Goal: Task Accomplishment & Management: Manage account settings

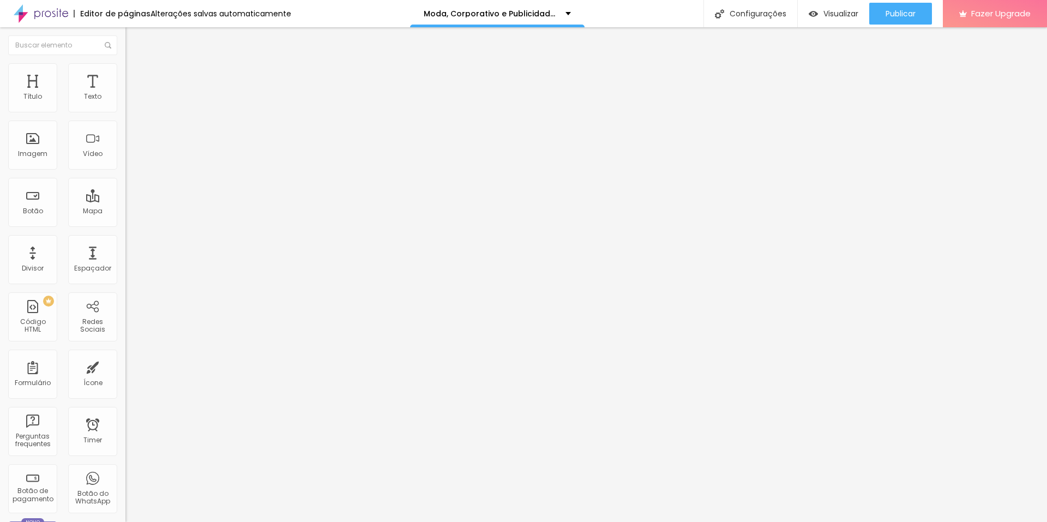
click at [135, 74] on span "Avançado" at bounding box center [153, 70] width 36 height 9
type input "4"
type input "0"
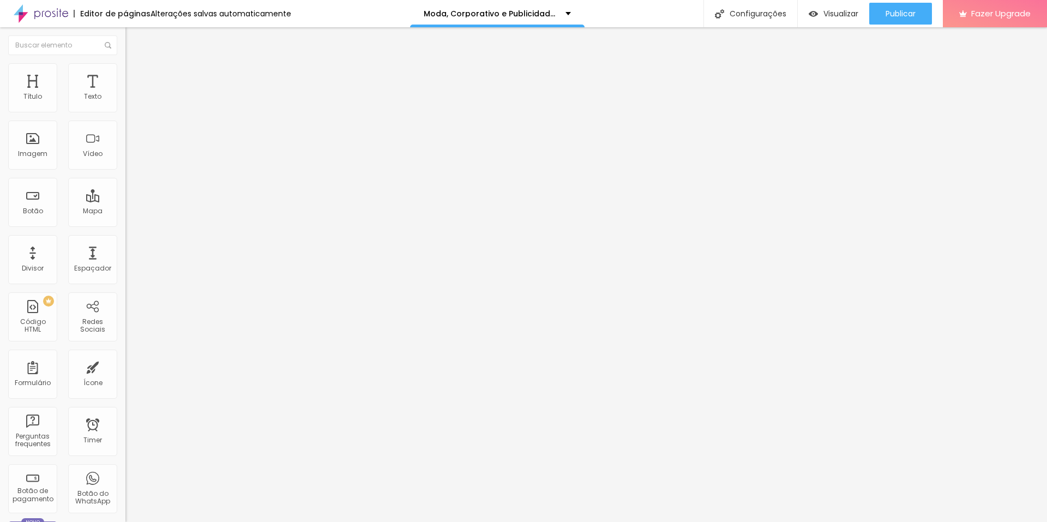
type input "0"
click at [125, 355] on input "range" at bounding box center [160, 359] width 70 height 9
click at [135, 75] on span "Avançado" at bounding box center [153, 70] width 36 height 9
type input "7"
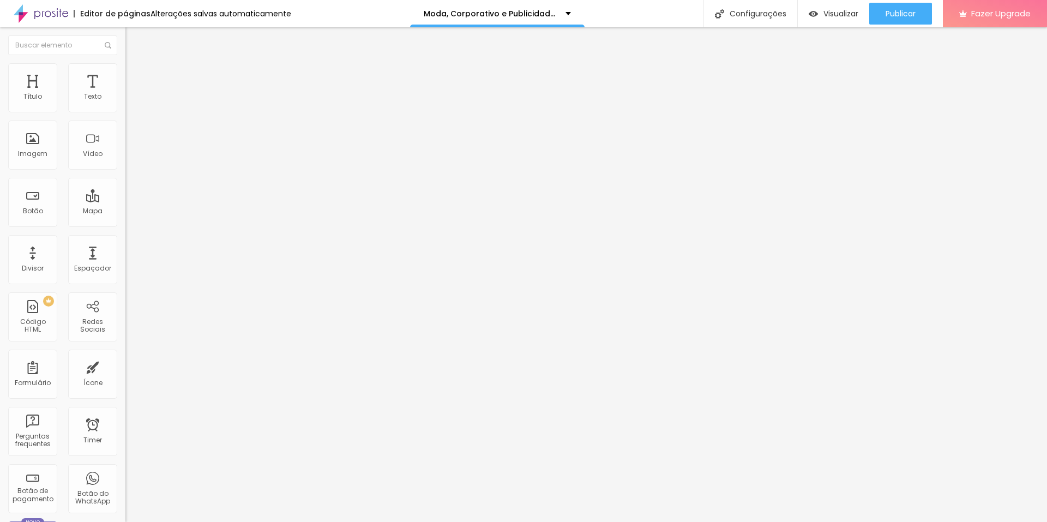
type input "5"
click at [125, 201] on input "range" at bounding box center [160, 205] width 70 height 9
click at [826, 17] on span "Visualizar" at bounding box center [840, 13] width 35 height 9
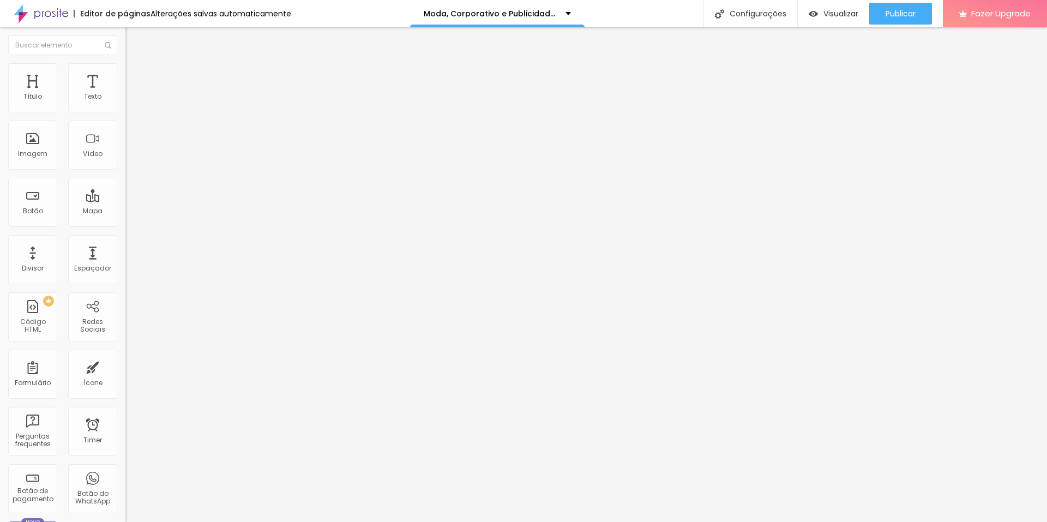
click at [135, 80] on span "Avançado" at bounding box center [153, 81] width 36 height 9
type input "0"
drag, startPoint x: 29, startPoint y: 129, endPoint x: 0, endPoint y: 139, distance: 30.5
type input "0"
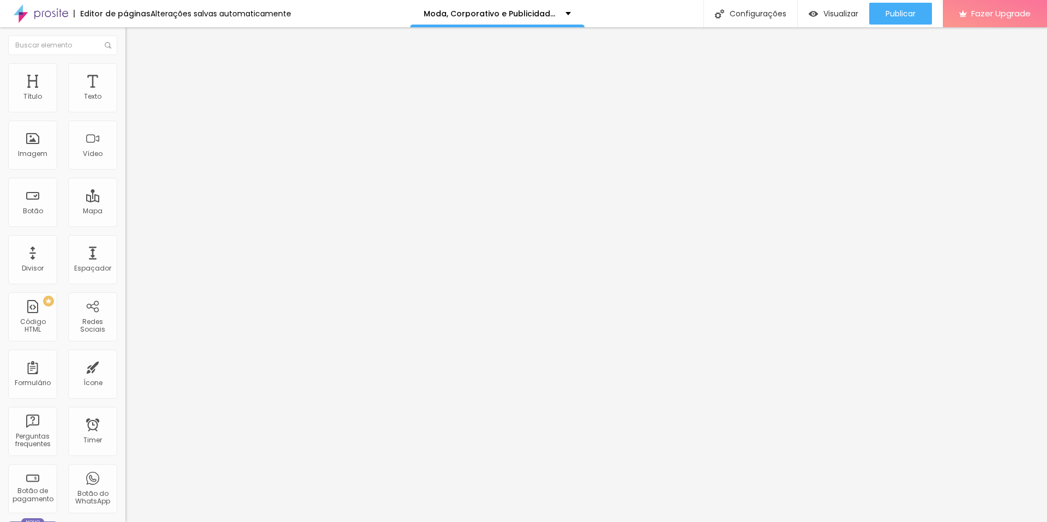
click at [125, 366] on input "range" at bounding box center [160, 370] width 70 height 9
click at [135, 77] on span "Avançado" at bounding box center [153, 81] width 36 height 9
type input "1"
type input "7"
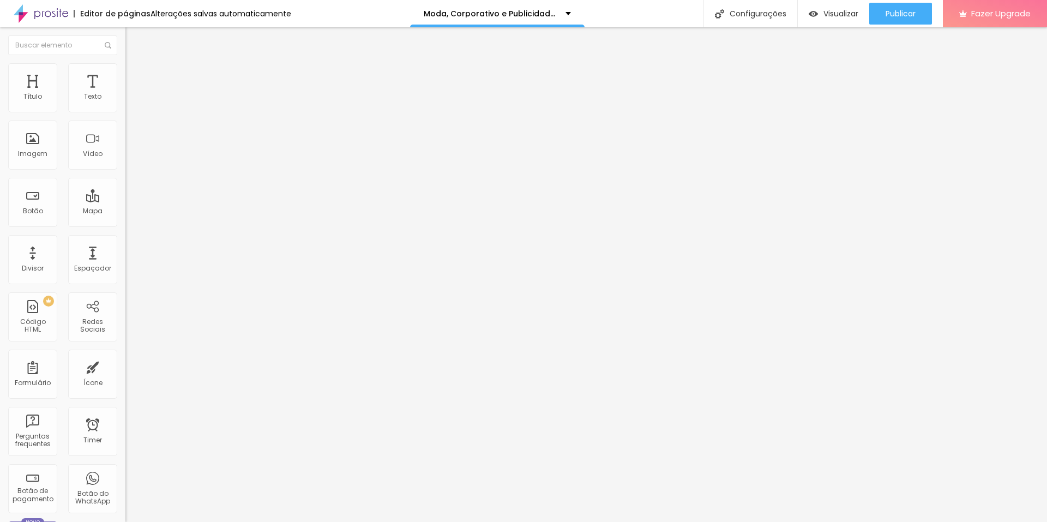
type input "7"
type input "8"
type input "16"
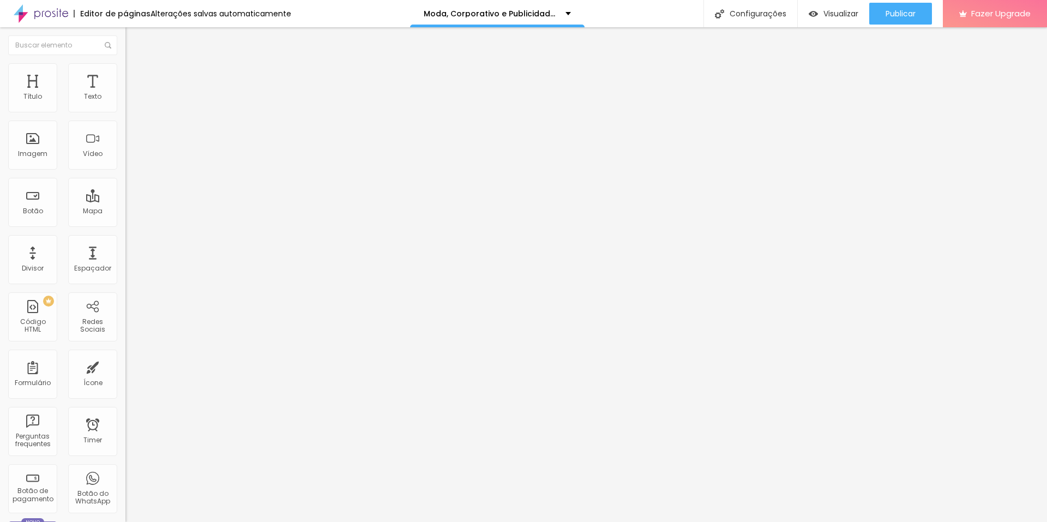
type input "17"
type input "16"
type input "15"
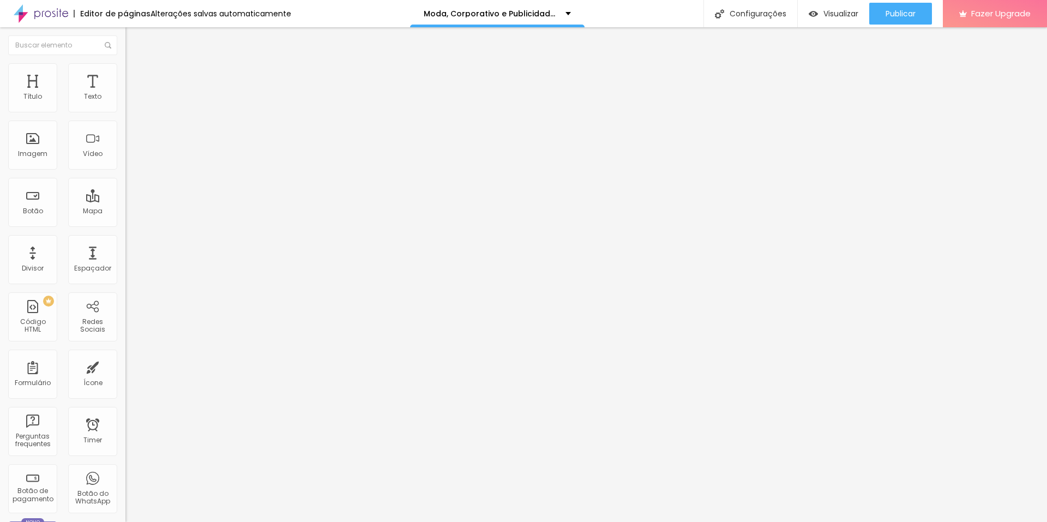
type input "15"
drag, startPoint x: 25, startPoint y: 109, endPoint x: 35, endPoint y: 109, distance: 10.4
type input "15"
click at [125, 212] on input "range" at bounding box center [160, 216] width 70 height 9
click at [828, 10] on span "Visualizar" at bounding box center [840, 13] width 35 height 9
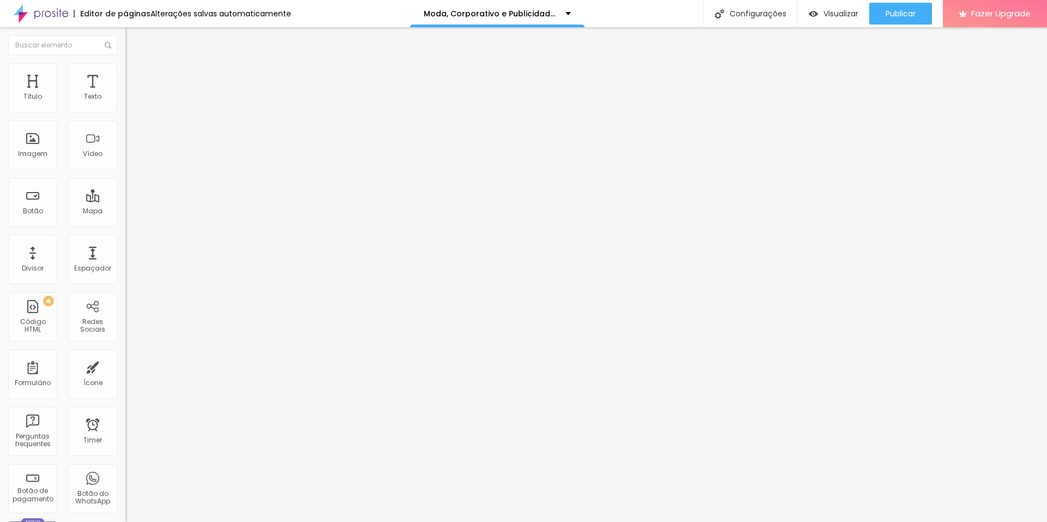
click at [125, 74] on li "Avançado" at bounding box center [187, 79] width 125 height 11
click at [886, 10] on span "Publicar" at bounding box center [901, 13] width 30 height 9
click at [125, 74] on img at bounding box center [130, 79] width 10 height 10
type input "1"
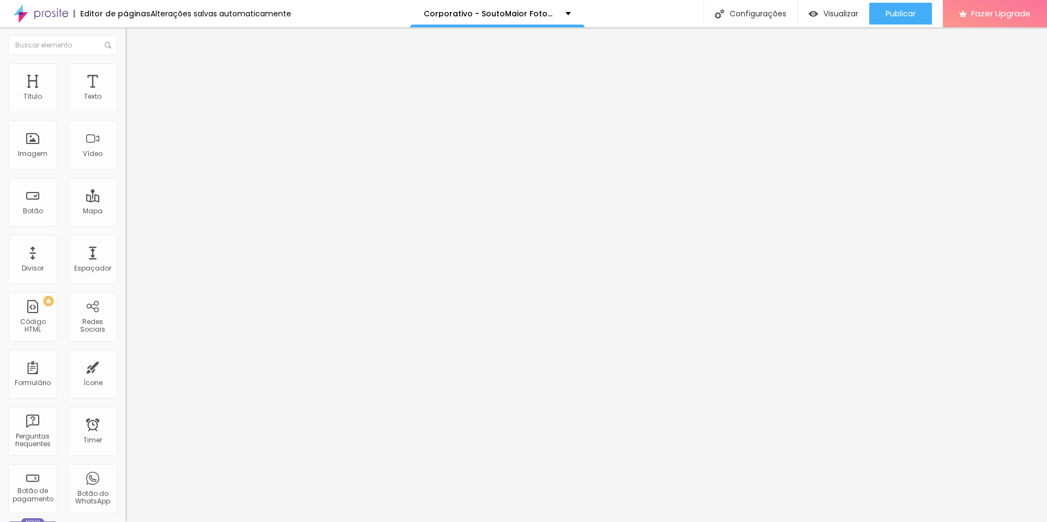
type input "15"
click at [898, 11] on span "Publicar" at bounding box center [901, 13] width 30 height 9
click at [886, 15] on span "Publicar" at bounding box center [901, 13] width 30 height 9
click at [130, 101] on icon "button" at bounding box center [133, 98] width 7 height 7
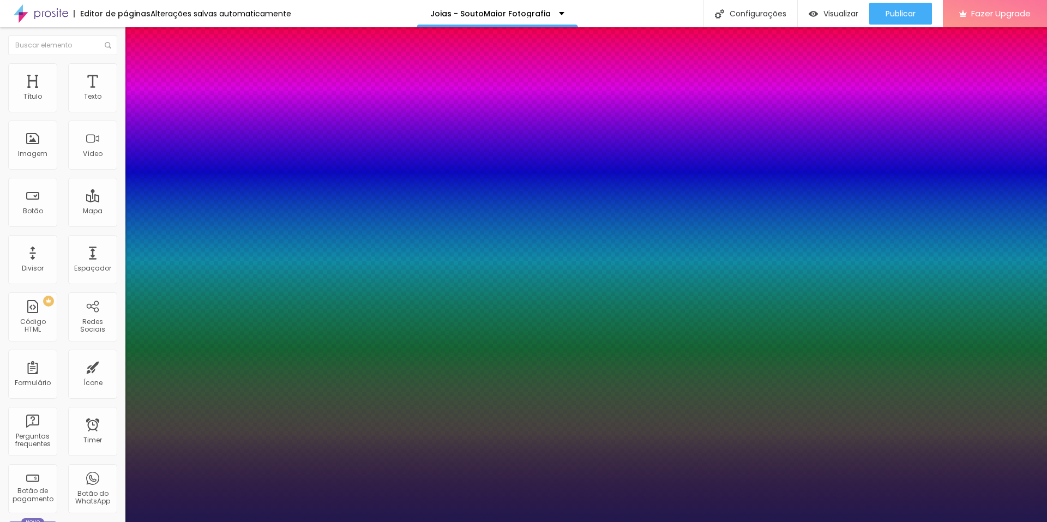
type input "1"
click at [106, 521] on div at bounding box center [523, 522] width 1047 height 0
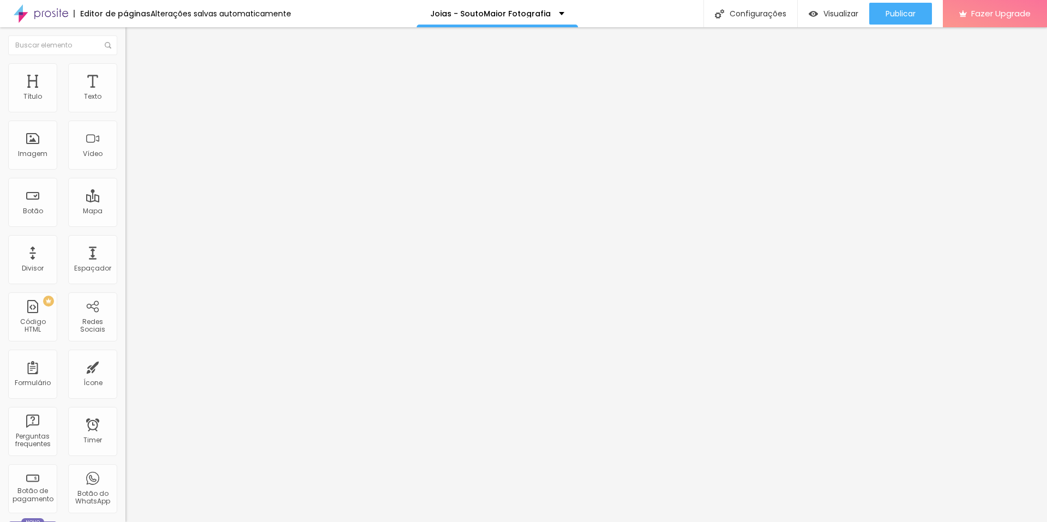
click at [125, 73] on li "Avançado" at bounding box center [187, 68] width 125 height 11
click at [927, 9] on button "Publicar" at bounding box center [900, 14] width 63 height 22
